Goal: Find specific page/section: Find specific page/section

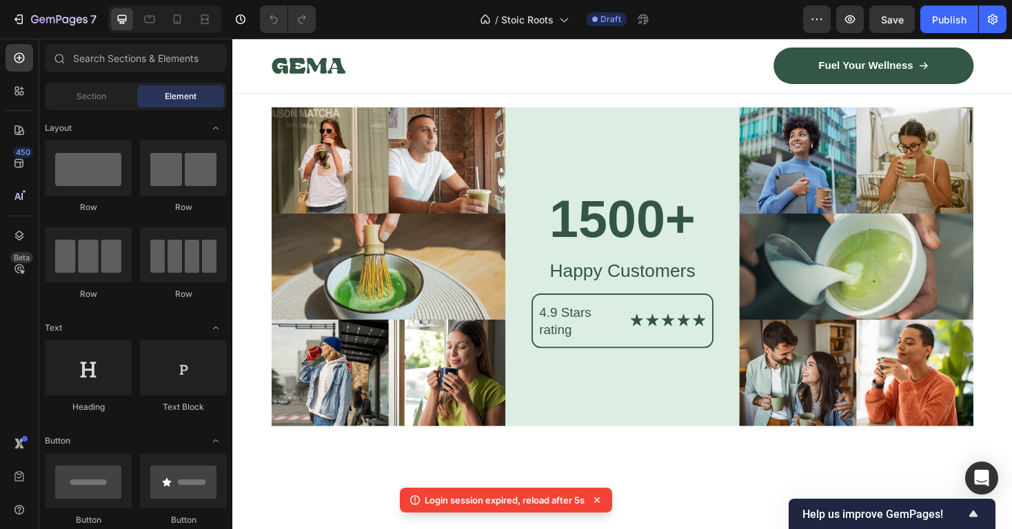
scroll to position [6722, 0]
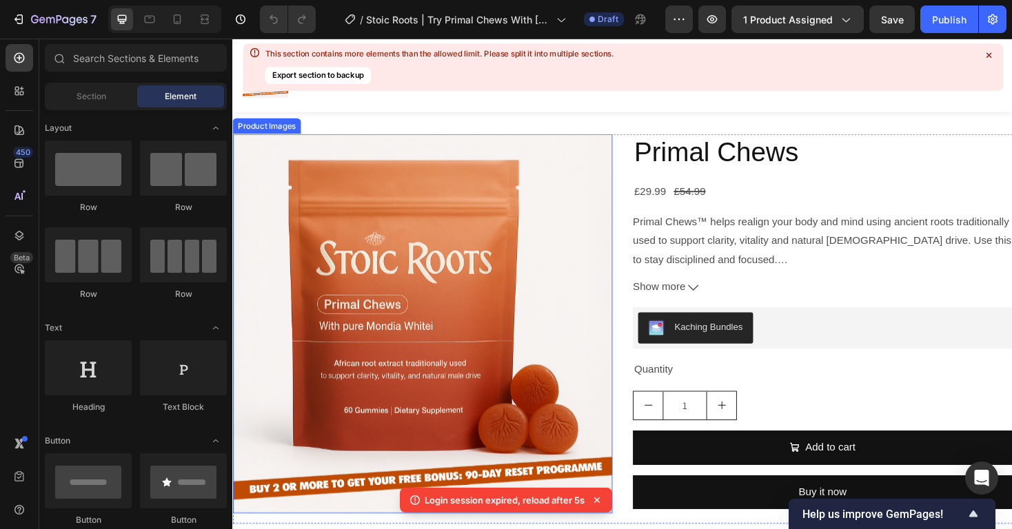
scroll to position [1028, 0]
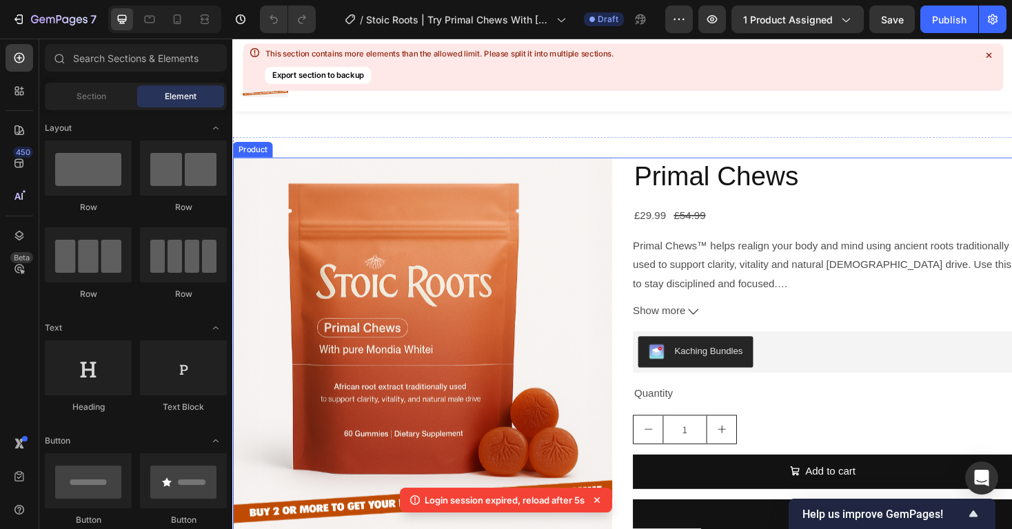
click at [645, 165] on div "Product Images Primal Chews Product Title £29.99 Product Price Product Price £5…" at bounding box center [645, 372] width 827 height 414
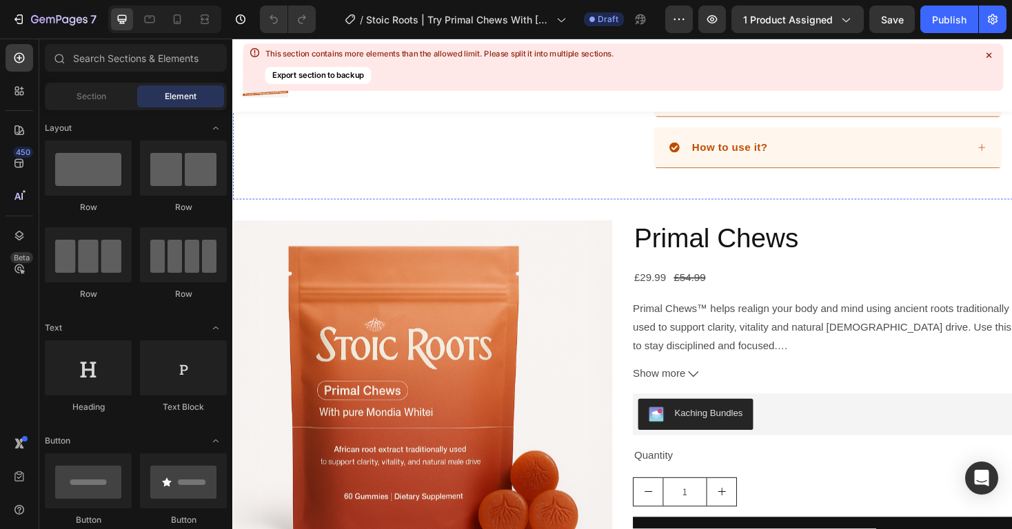
scroll to position [969, 0]
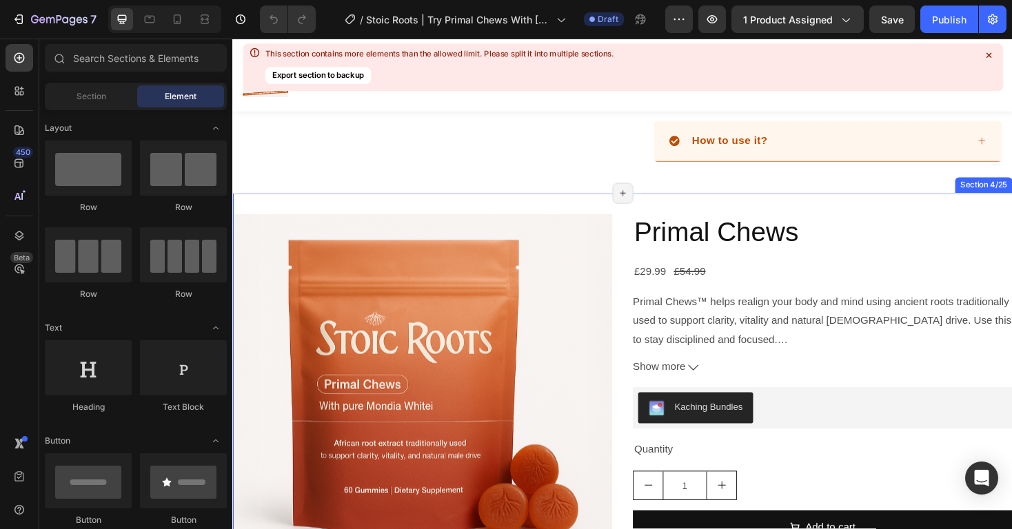
click at [733, 203] on div "Product Images Primal Chews Product Title £29.99 Product Price Product Price £5…" at bounding box center [645, 432] width 827 height 458
